Goal: Transaction & Acquisition: Purchase product/service

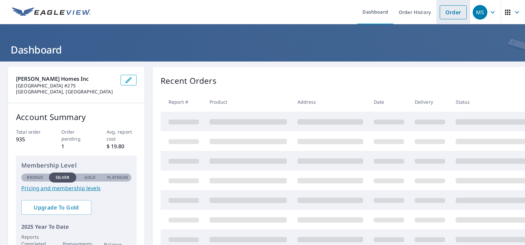
click at [439, 12] on link "Order" at bounding box center [452, 12] width 27 height 14
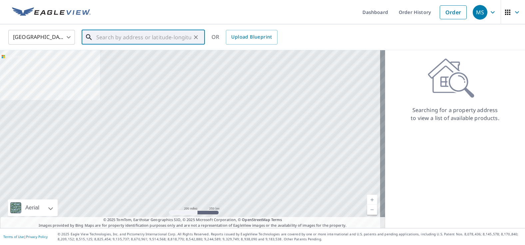
click at [114, 37] on input "text" at bounding box center [143, 37] width 95 height 19
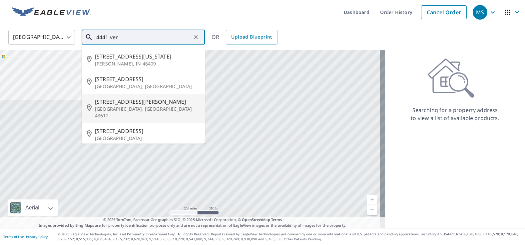
click at [113, 102] on span "[STREET_ADDRESS][PERSON_NAME]" at bounding box center [147, 102] width 105 height 8
type input "[STREET_ADDRESS][PERSON_NAME]"
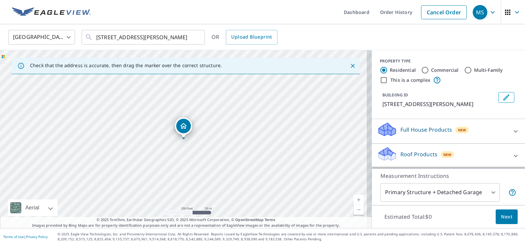
click at [410, 152] on p "Roof Products" at bounding box center [418, 154] width 37 height 8
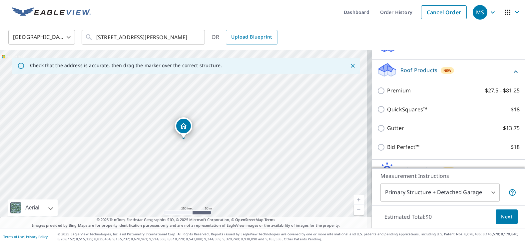
scroll to position [98, 0]
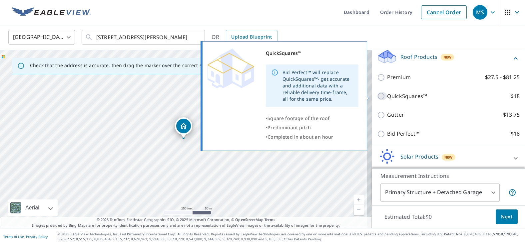
click at [377, 96] on input "QuickSquares™ $18" at bounding box center [382, 96] width 10 height 8
checkbox input "true"
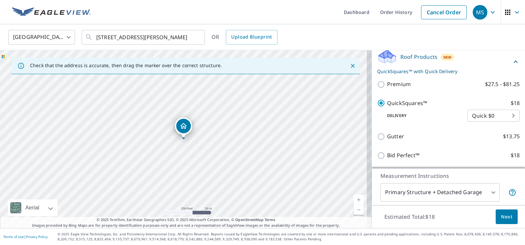
click at [501, 215] on span "Next" at bounding box center [506, 217] width 11 height 8
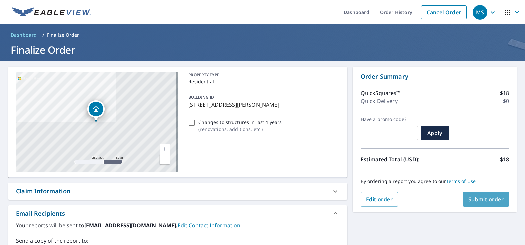
click at [483, 198] on span "Submit order" at bounding box center [486, 199] width 36 height 7
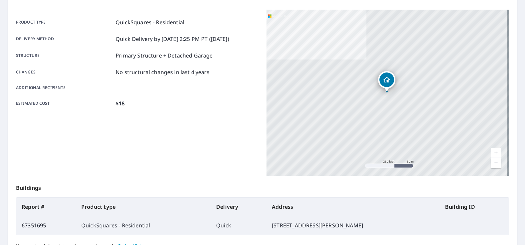
scroll to position [100, 0]
